Goal: Obtain resource: Download file/media

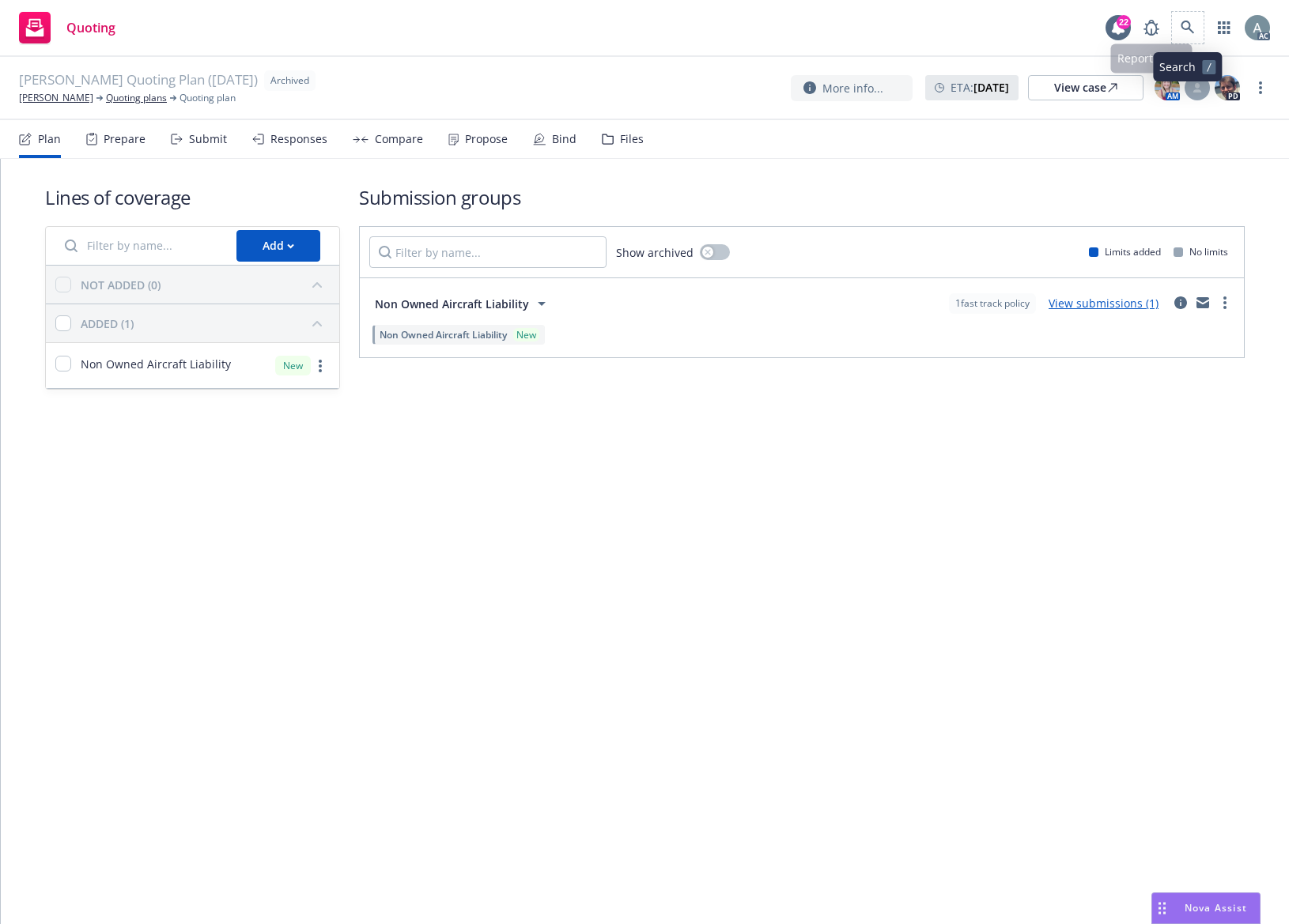
click at [1197, 13] on span at bounding box center [1188, 27] width 32 height 32
click at [1185, 19] on link at bounding box center [1188, 27] width 32 height 32
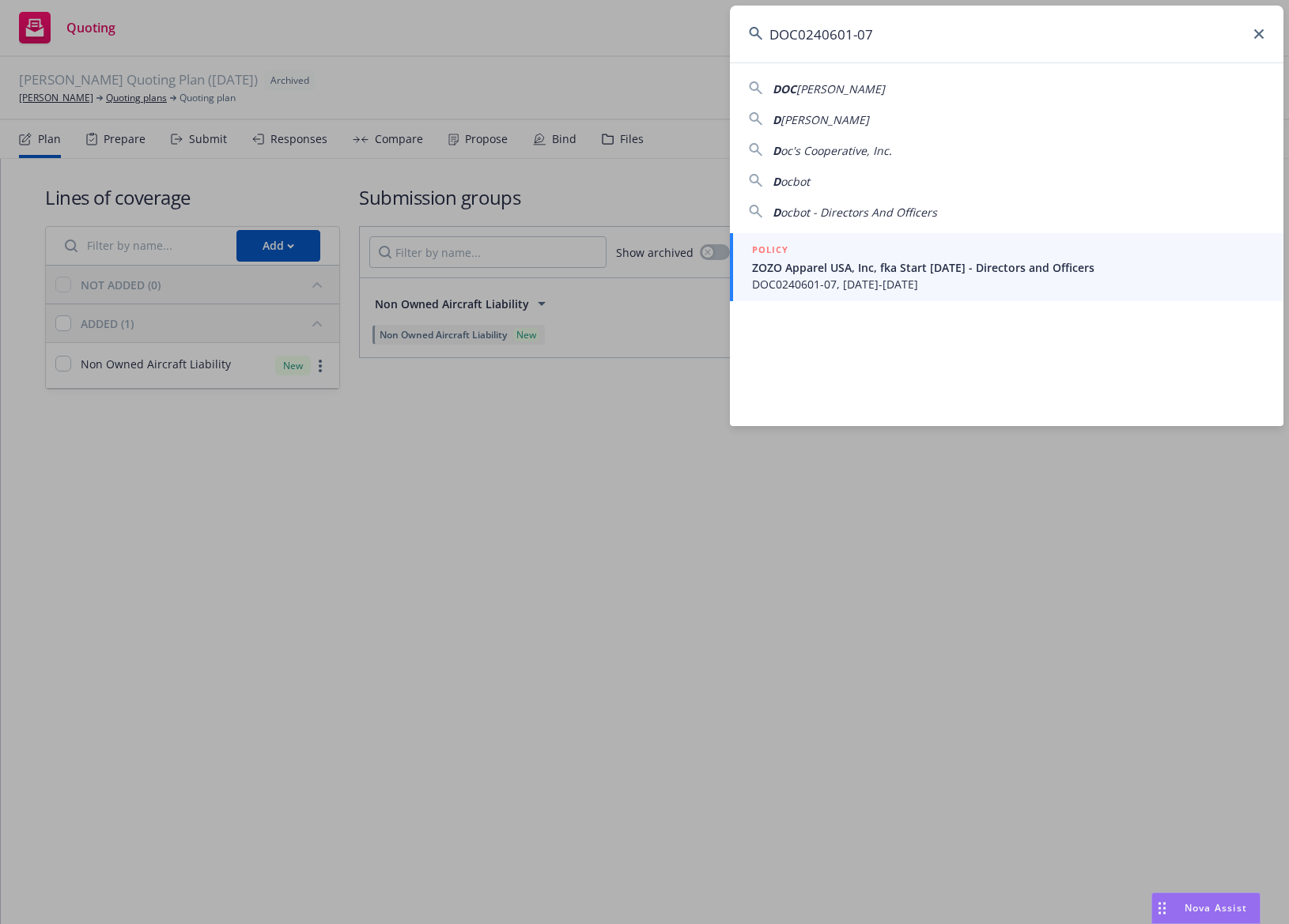
type input "DOC0240601-07"
click at [963, 272] on span "ZOZO Apparel USA, Inc, fka Start Today - Directors and Officers" at bounding box center [1008, 267] width 512 height 17
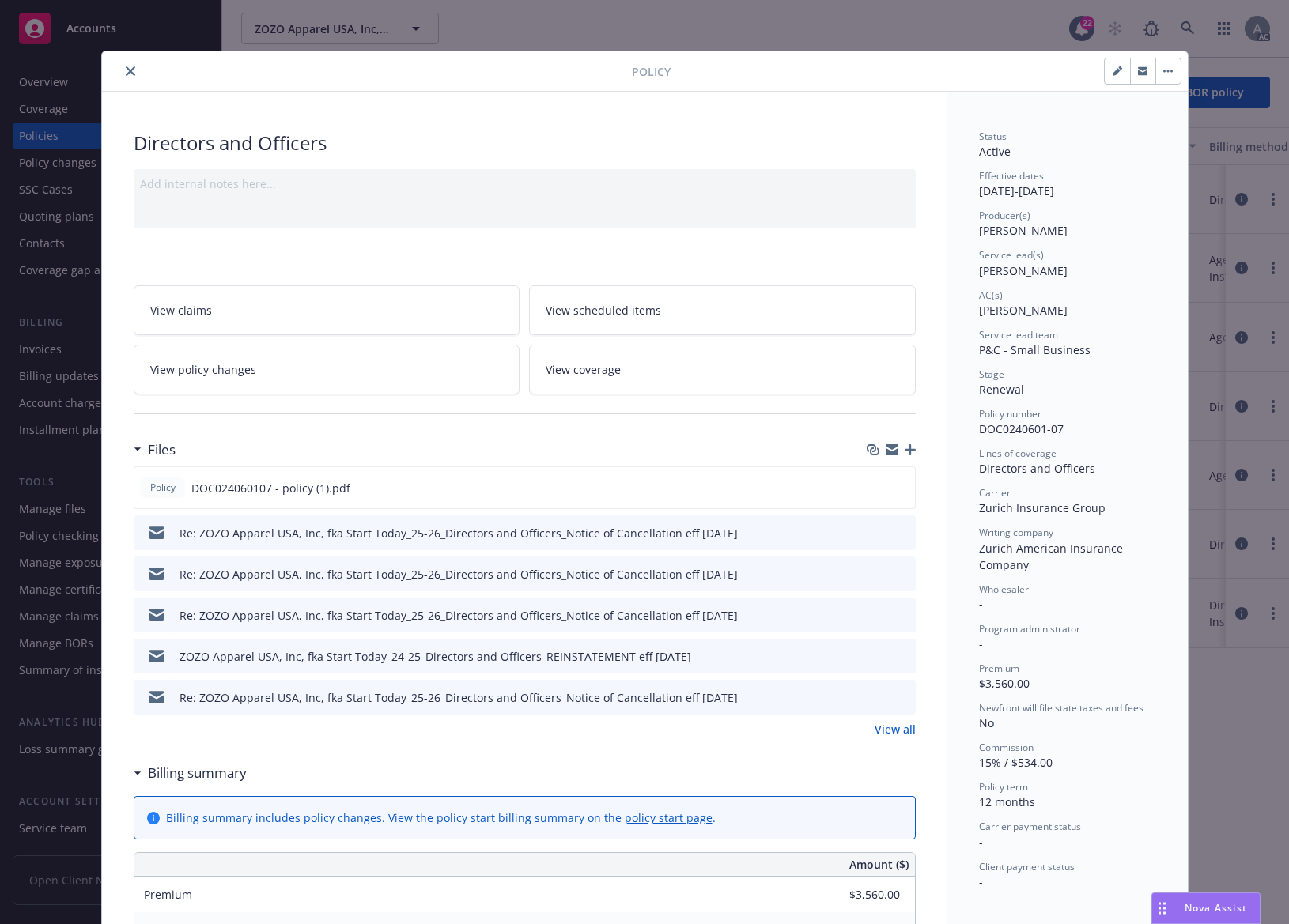
click at [872, 761] on div "Billing summary" at bounding box center [524, 772] width 783 height 33
click at [882, 731] on link "View all" at bounding box center [895, 729] width 41 height 17
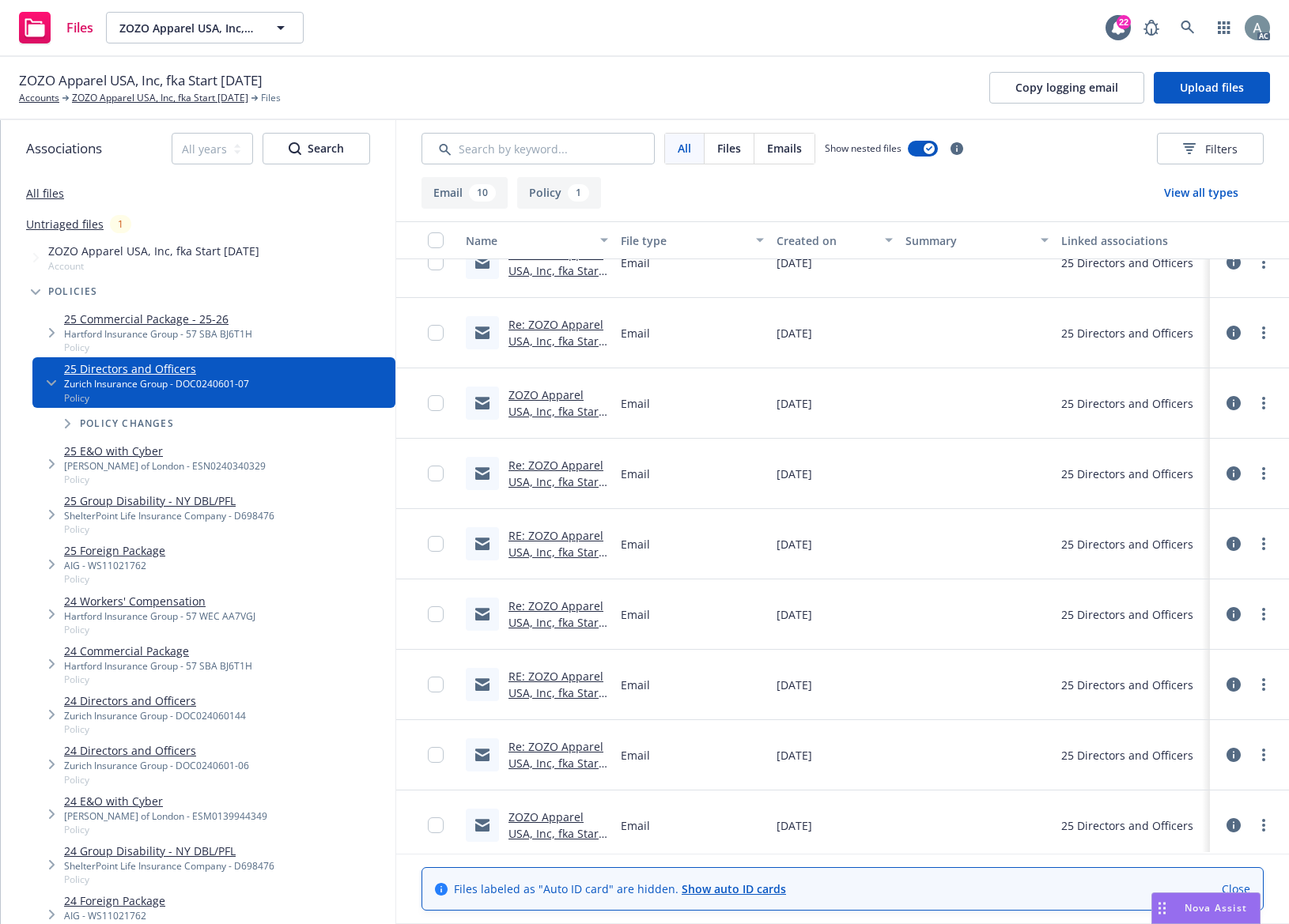
scroll to position [182, 0]
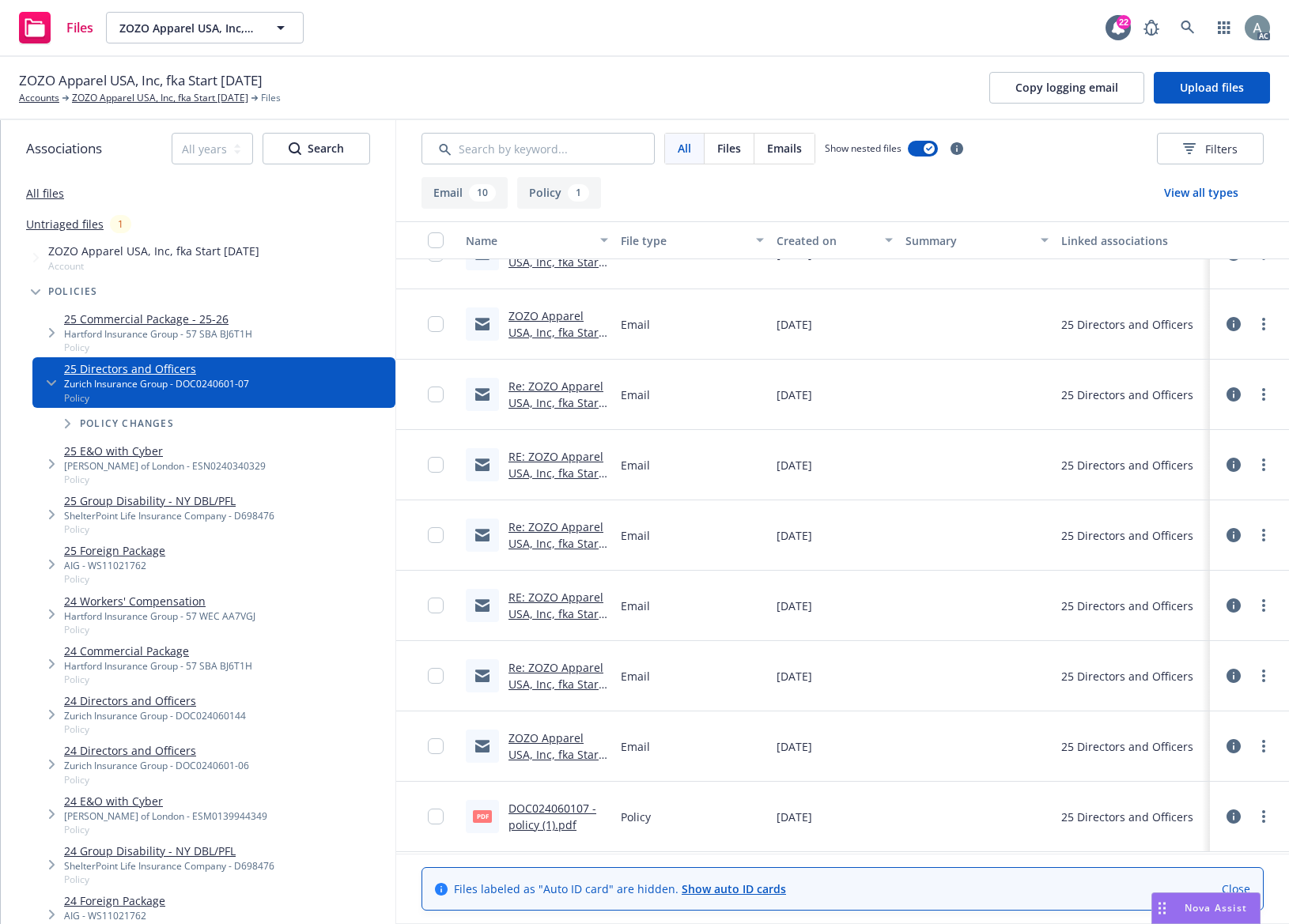
click at [550, 823] on link "DOC024060107 - policy (1).pdf" at bounding box center [552, 816] width 87 height 32
